Goal: Information Seeking & Learning: Learn about a topic

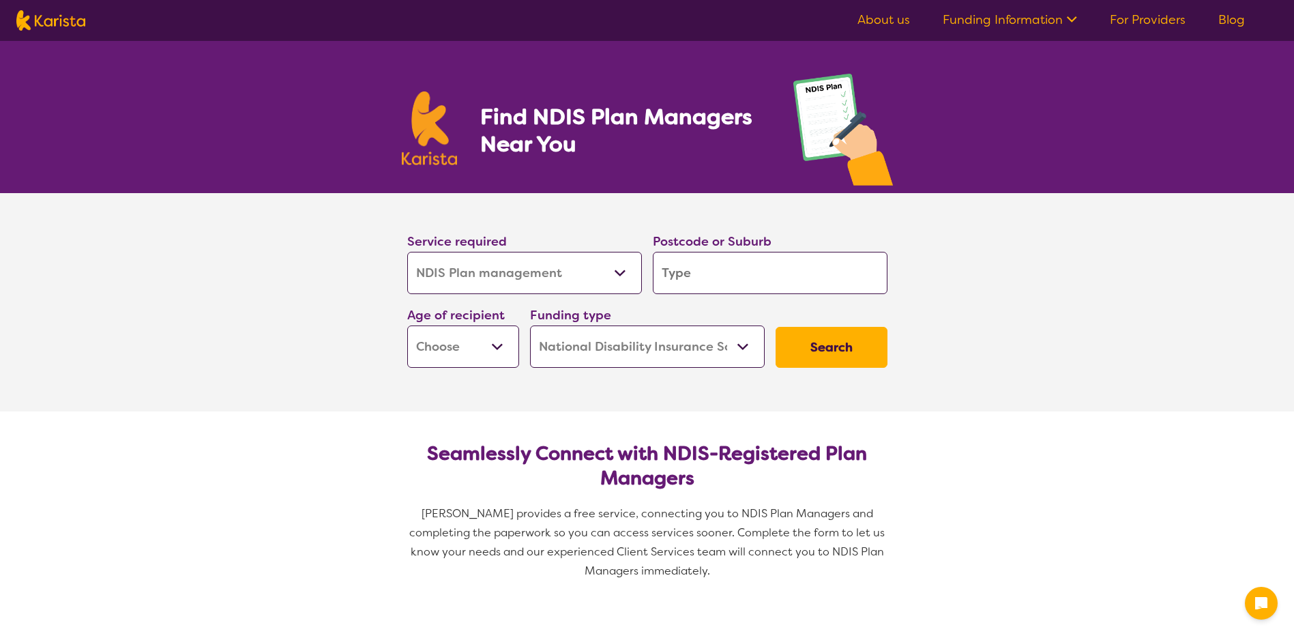
select select "NDIS Plan management"
select select "NDIS"
select select "NDIS Plan management"
select select "NDIS"
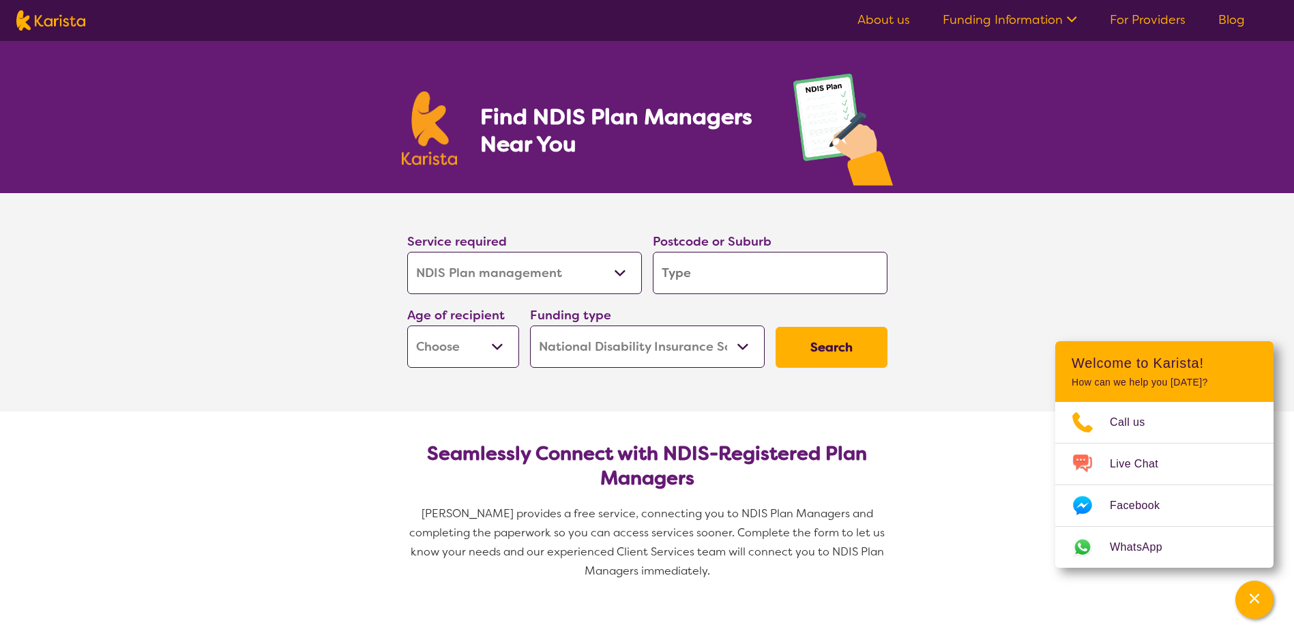
click at [694, 270] on input "search" at bounding box center [770, 273] width 235 height 42
type input "4"
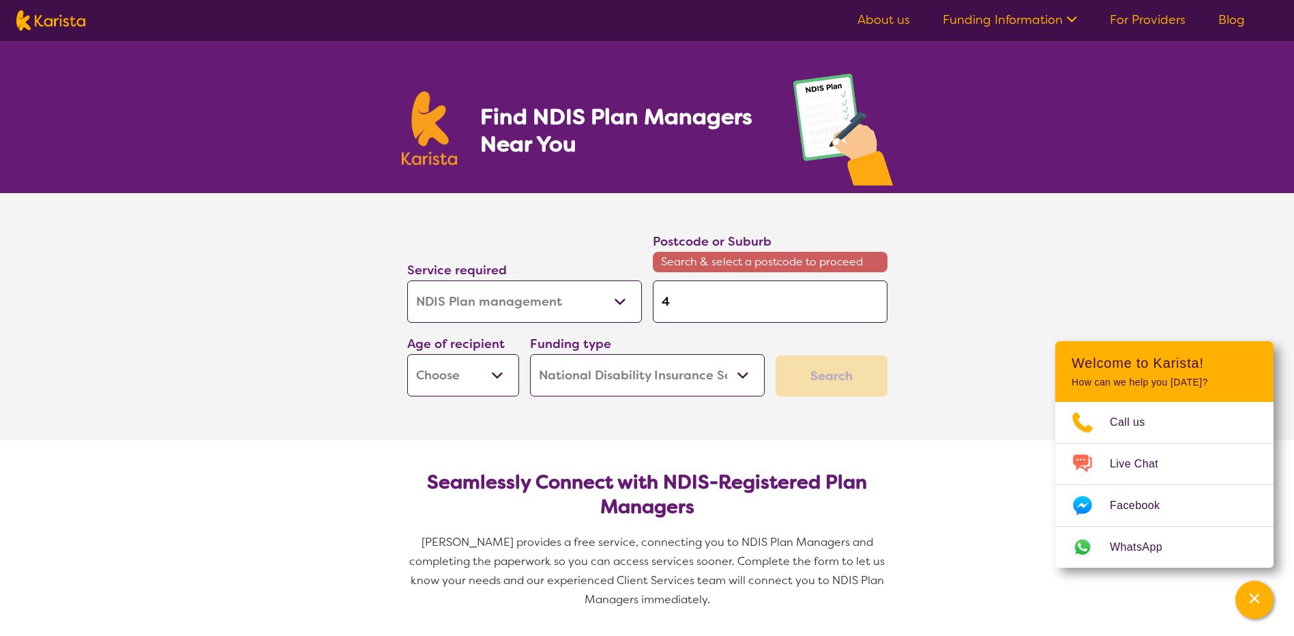
type input "43"
type input "430"
type input "4305"
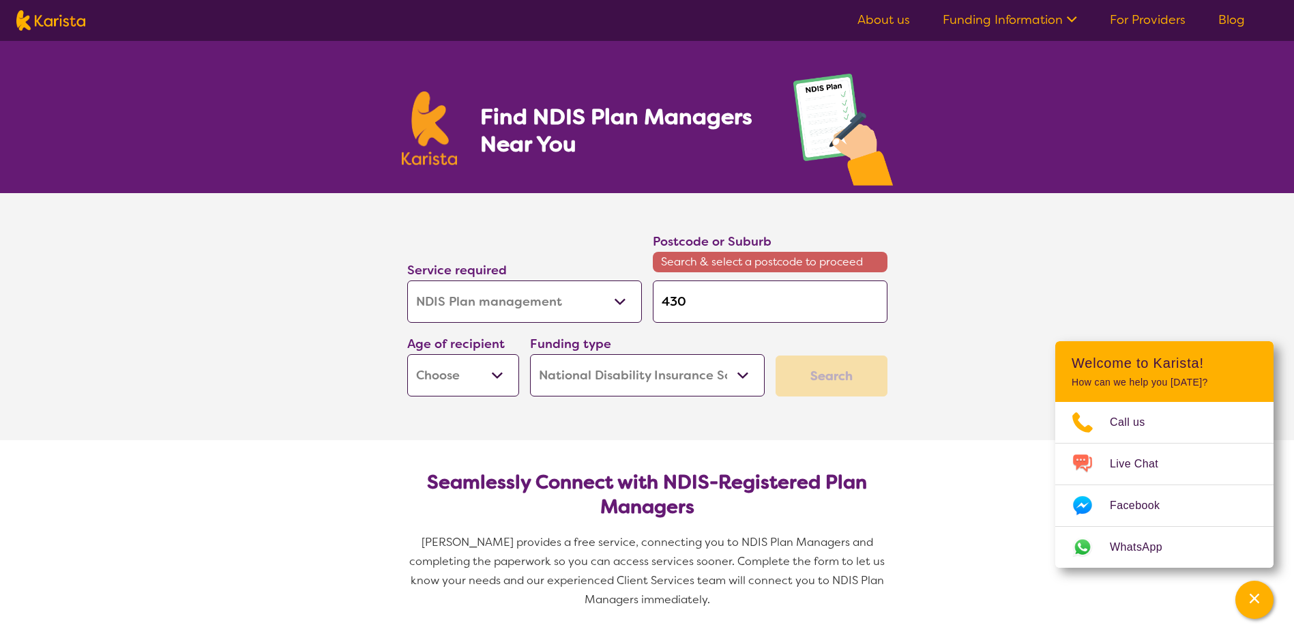
type input "4305"
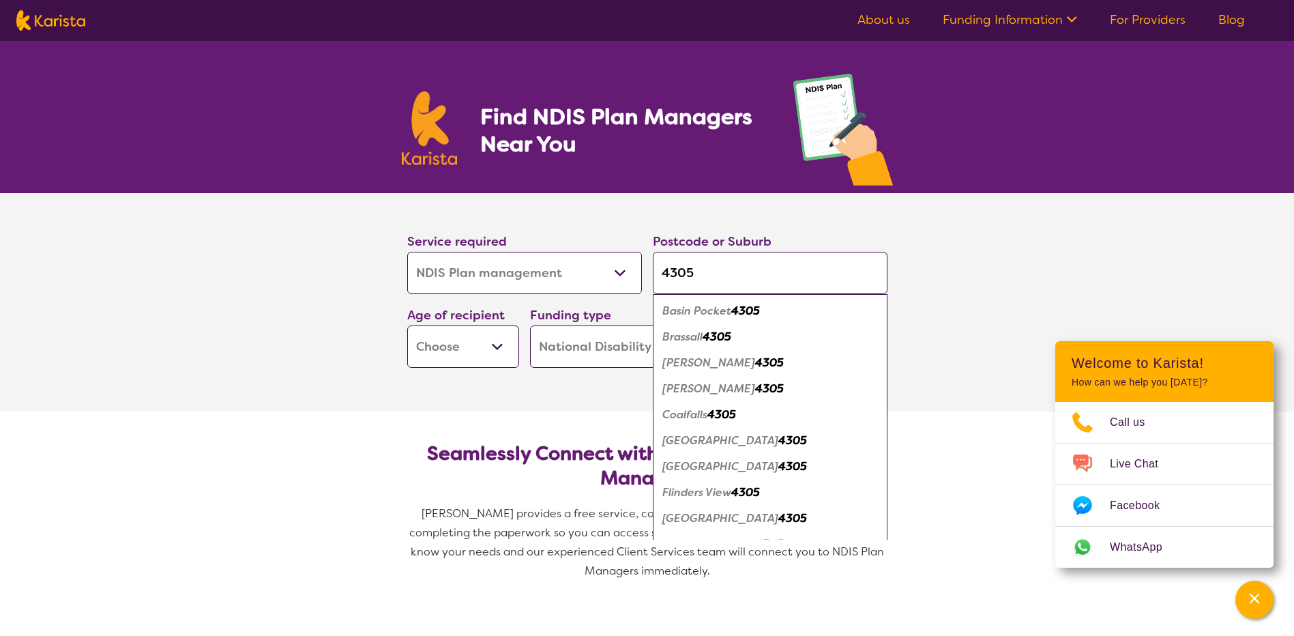
scroll to position [18, 0]
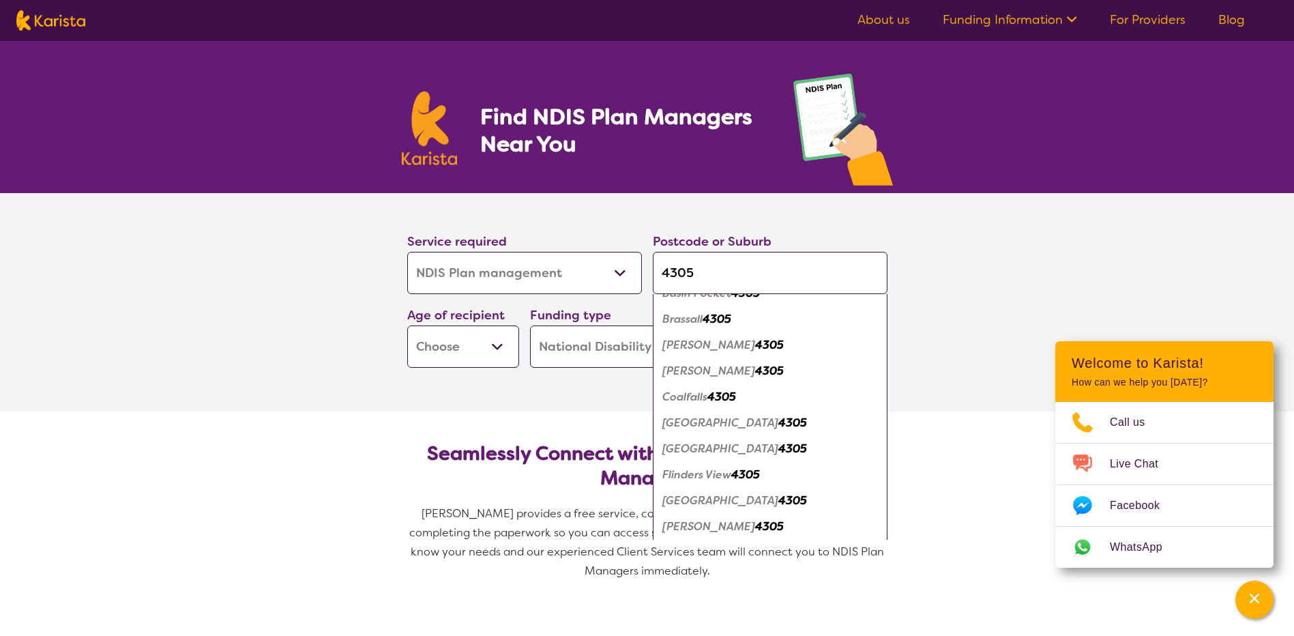
type input "4305"
click at [692, 503] on em "[GEOGRAPHIC_DATA]" at bounding box center [720, 500] width 116 height 14
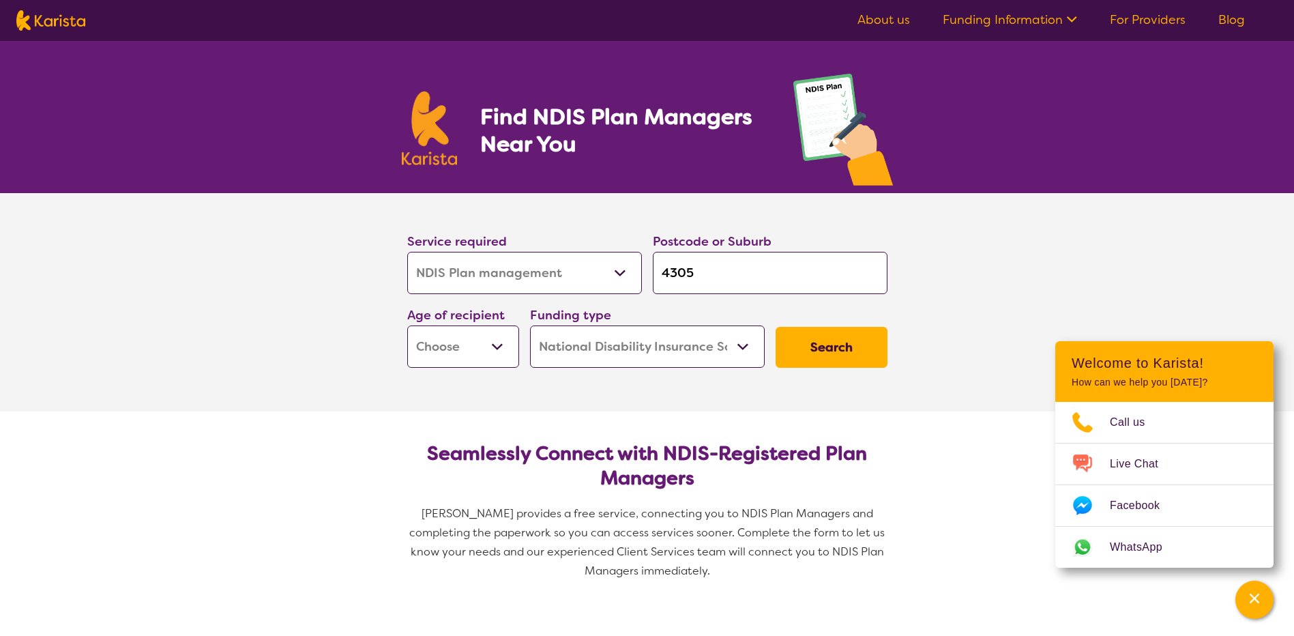
click at [843, 350] on button "Search" at bounding box center [832, 347] width 112 height 41
click at [493, 347] on select "Early Childhood - 0 to 9 Child - 10 to 11 Adolescent - 12 to 17 Adult - 18 to 6…" at bounding box center [463, 346] width 112 height 42
select select "EC"
click at [407, 325] on select "Early Childhood - 0 to 9 Child - 10 to 11 Adolescent - 12 to 17 Adult - 18 to 6…" at bounding box center [463, 346] width 112 height 42
select select "EC"
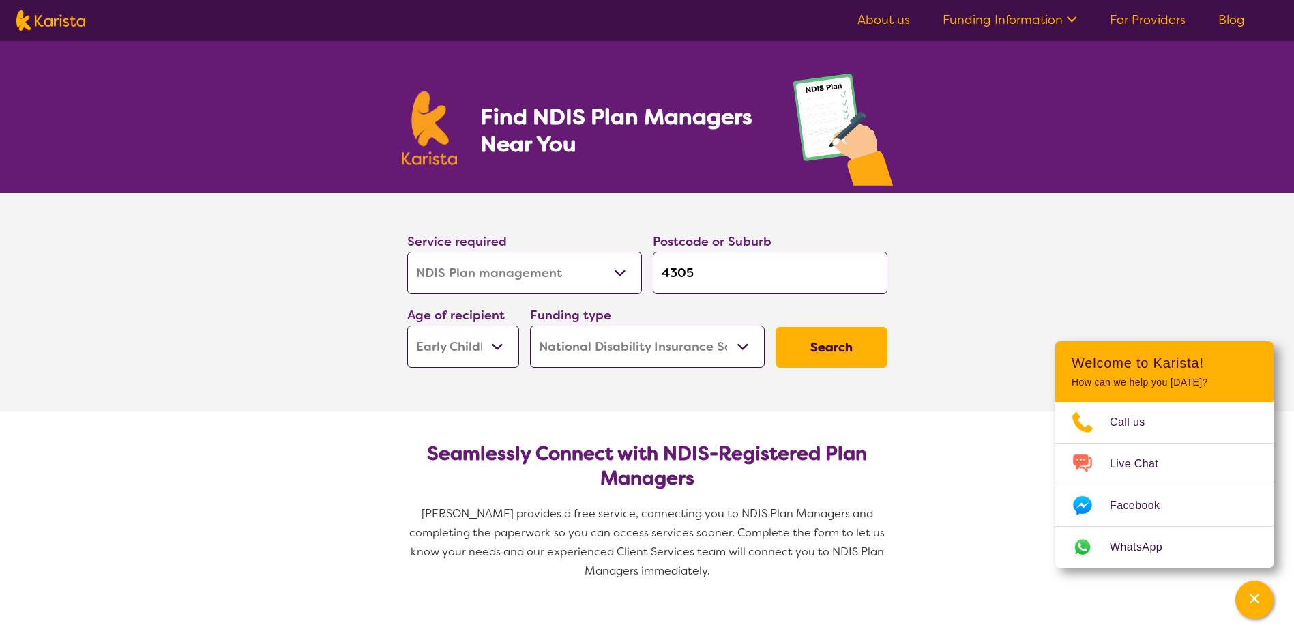
click at [744, 347] on select "Home Care Package (HCP) National Disability Insurance Scheme (NDIS) I don't know" at bounding box center [647, 346] width 235 height 42
click at [530, 325] on select "Home Care Package (HCP) National Disability Insurance Scheme (NDIS) I don't know" at bounding box center [647, 346] width 235 height 42
click at [818, 349] on button "Search" at bounding box center [832, 347] width 112 height 41
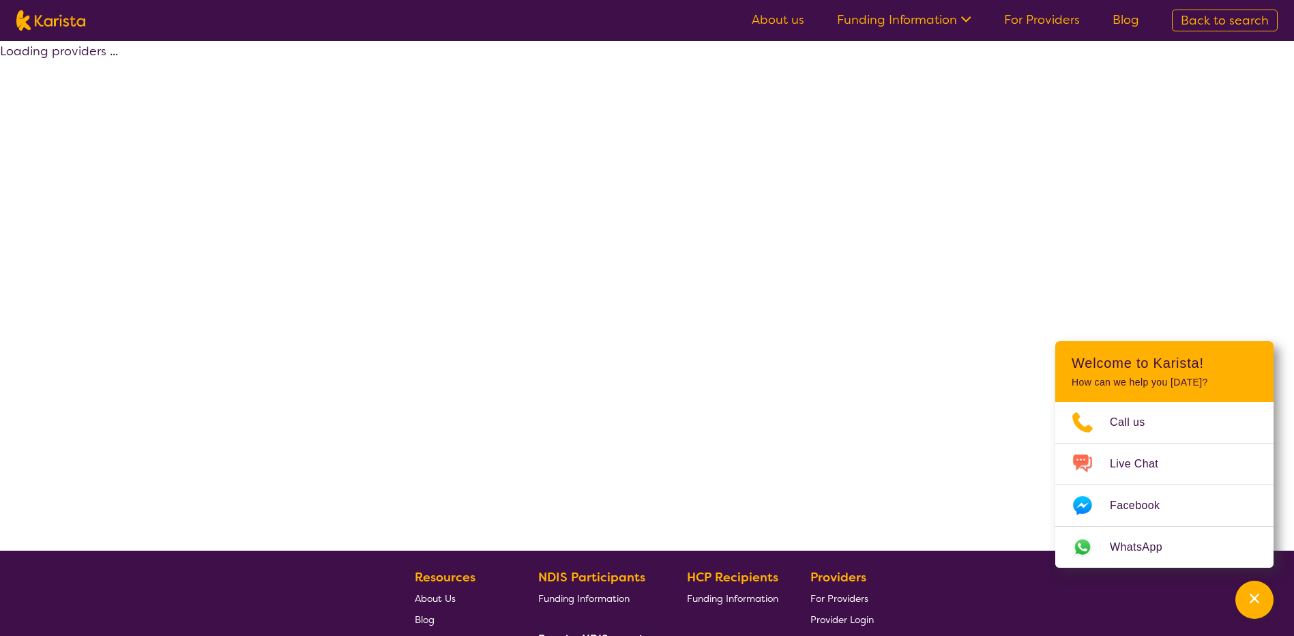
select select "by_score"
